Goal: Find specific page/section: Find specific page/section

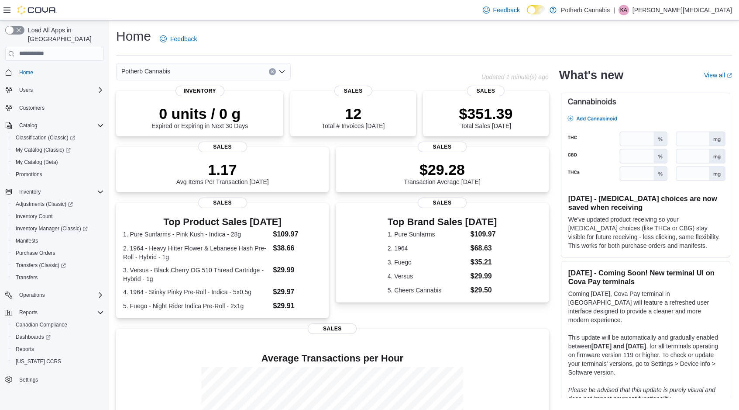
click at [41, 225] on link "Inventory Manager (Classic)" at bounding box center [58, 228] width 99 height 12
